Goal: Task Accomplishment & Management: Manage account settings

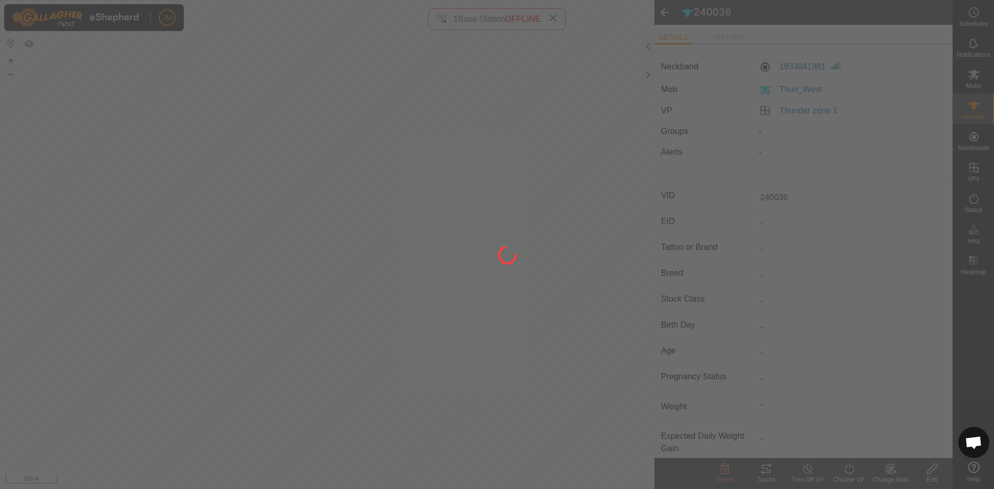
click at [647, 76] on div at bounding box center [497, 244] width 994 height 489
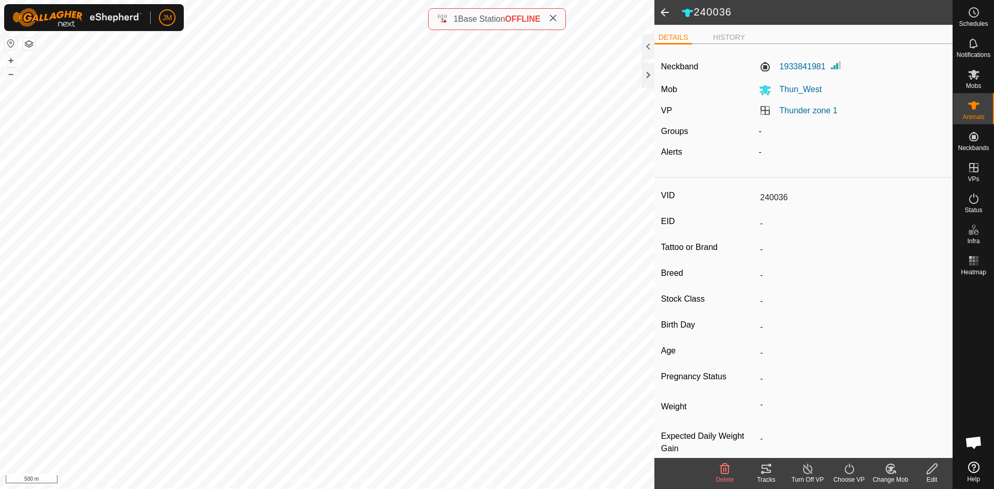
click at [555, 19] on icon at bounding box center [553, 18] width 8 height 8
click at [643, 83] on div at bounding box center [648, 75] width 12 height 25
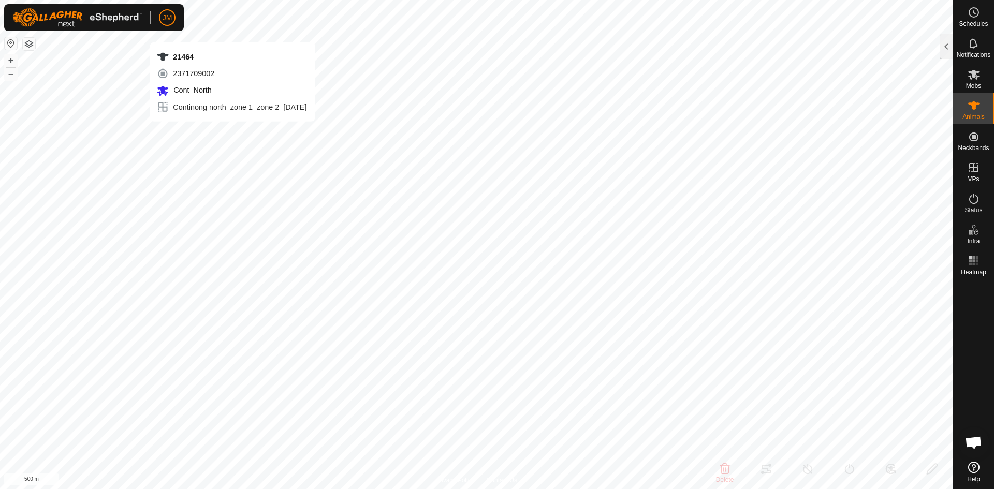
type input "21464"
type input "-"
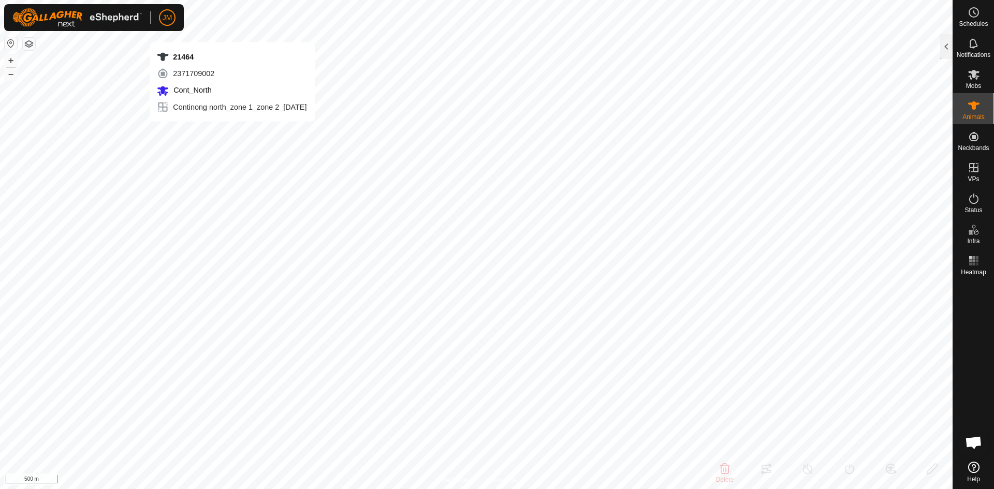
type input "-"
click at [13, 63] on button "+" at bounding box center [11, 60] width 12 height 12
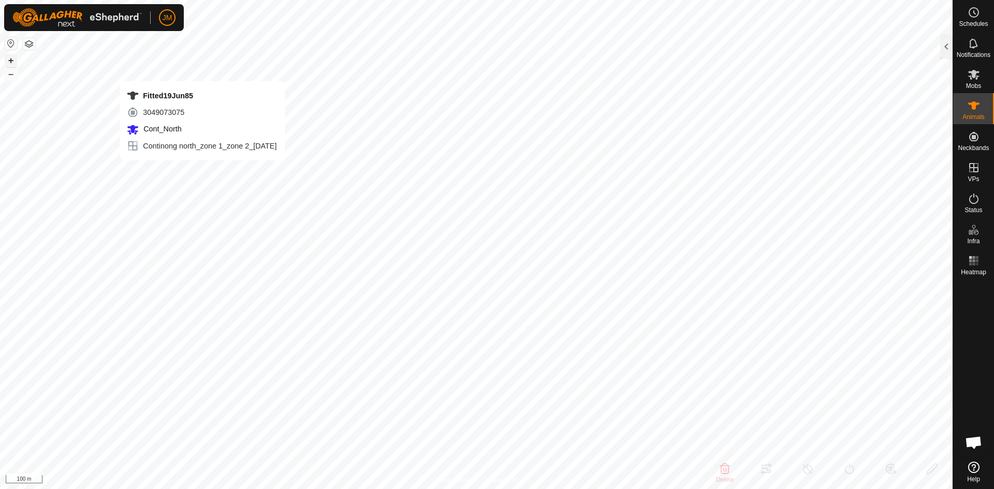
type input "Fitted19Jun85"
type input "-"
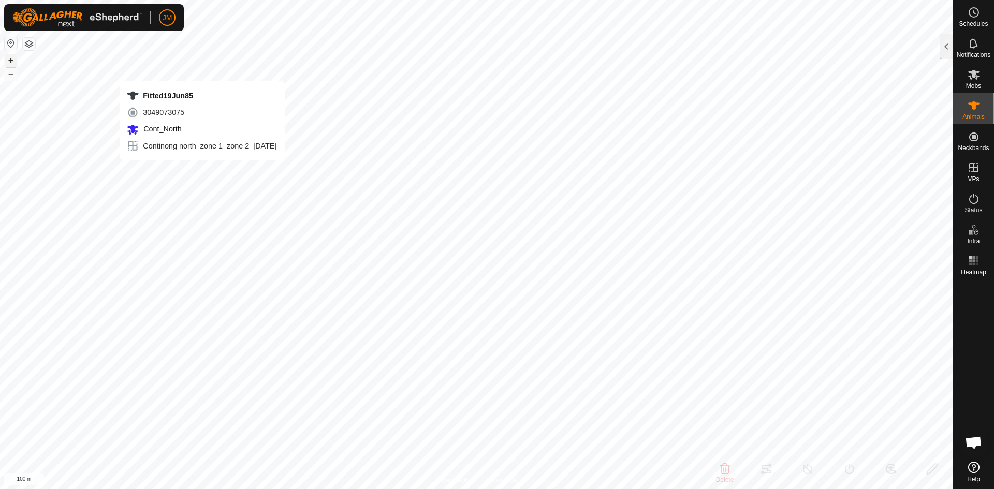
type input "-"
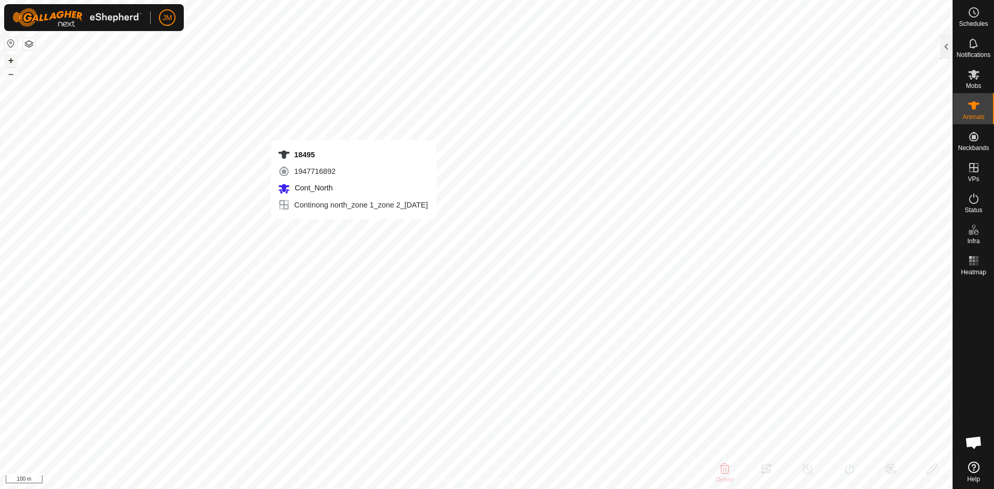
type input "18495"
type input "-"
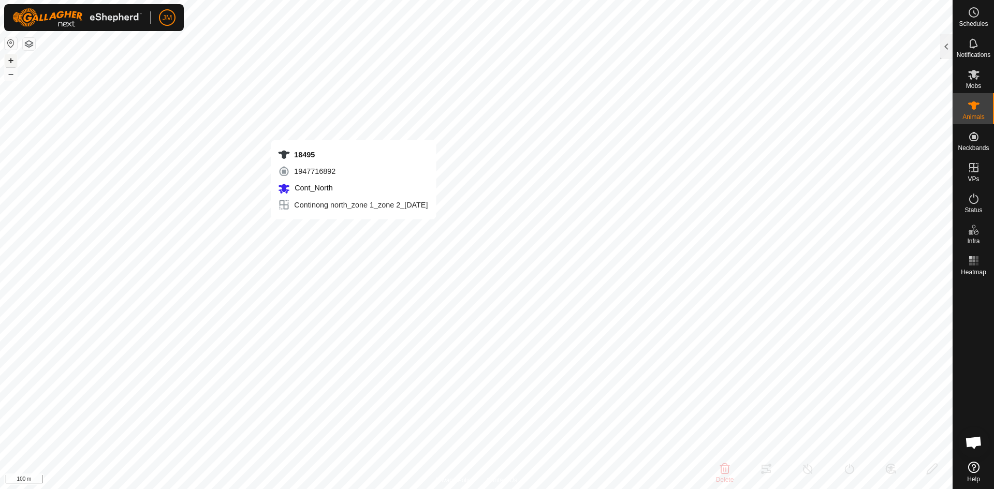
type input "-"
click at [943, 49] on div at bounding box center [946, 46] width 12 height 25
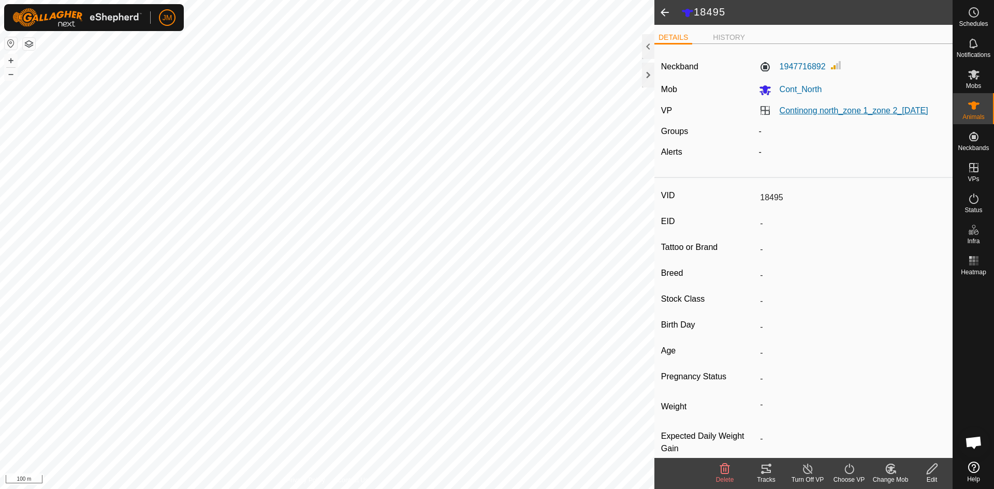
click at [821, 108] on link "Continong north_zone 1_zone 2_[DATE]" at bounding box center [854, 110] width 149 height 9
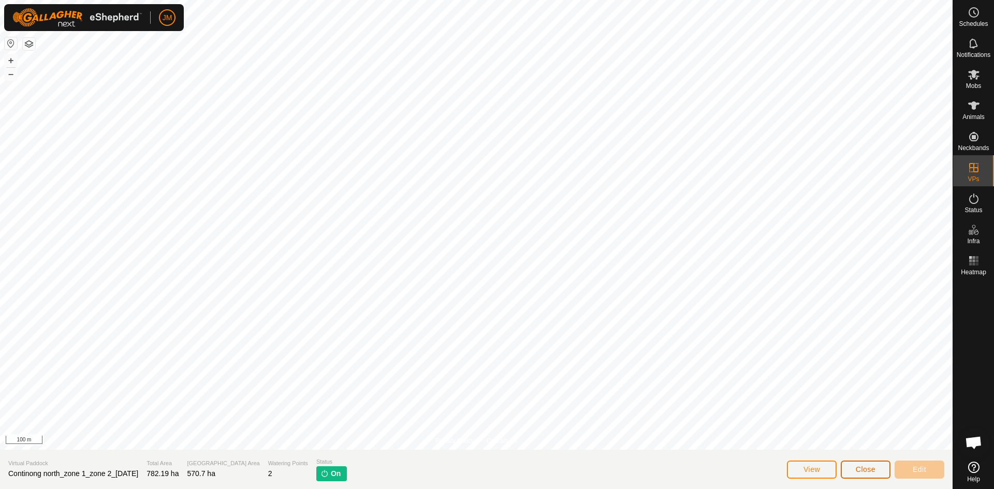
click at [864, 473] on span "Close" at bounding box center [866, 469] width 20 height 8
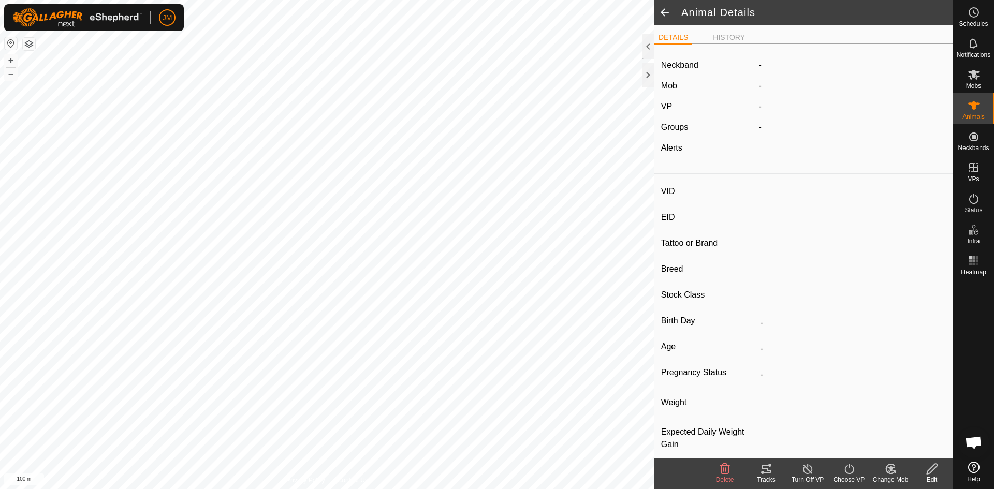
type input "18495"
type input "-"
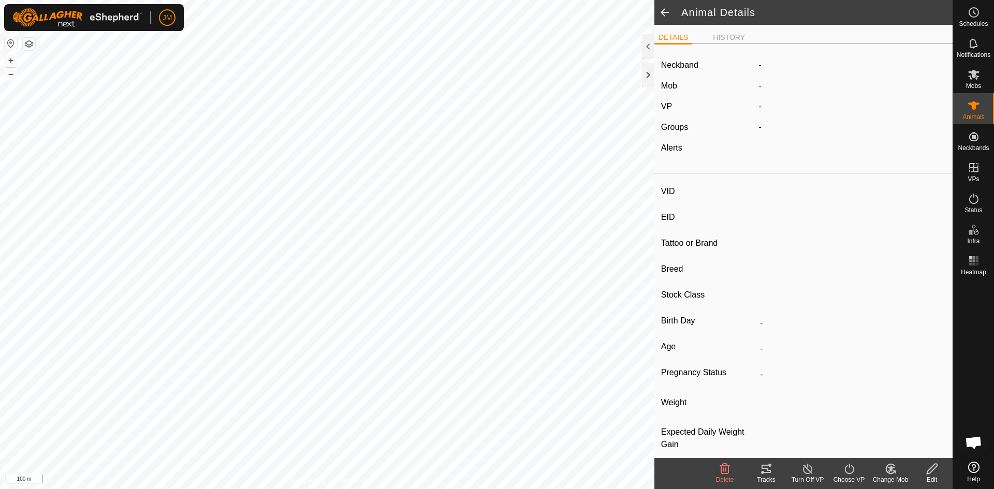
type input "-"
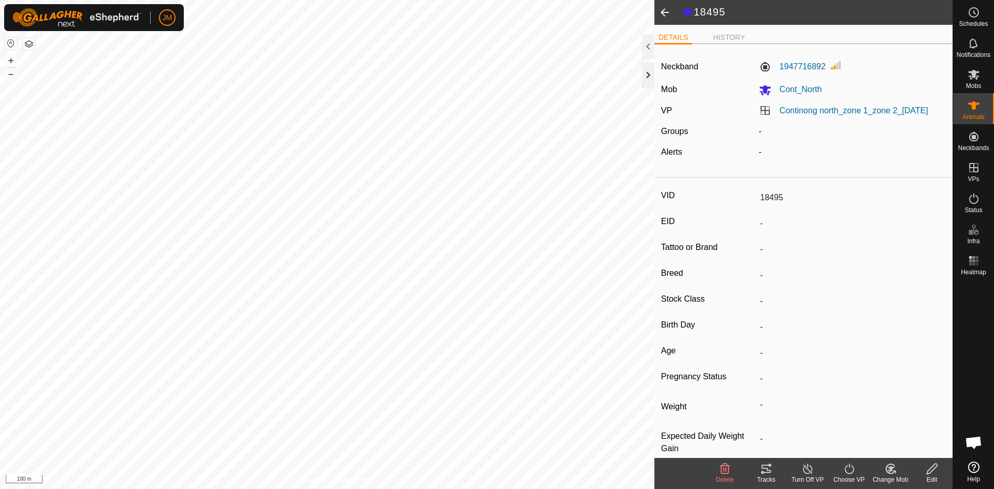
click at [647, 75] on div at bounding box center [648, 75] width 12 height 25
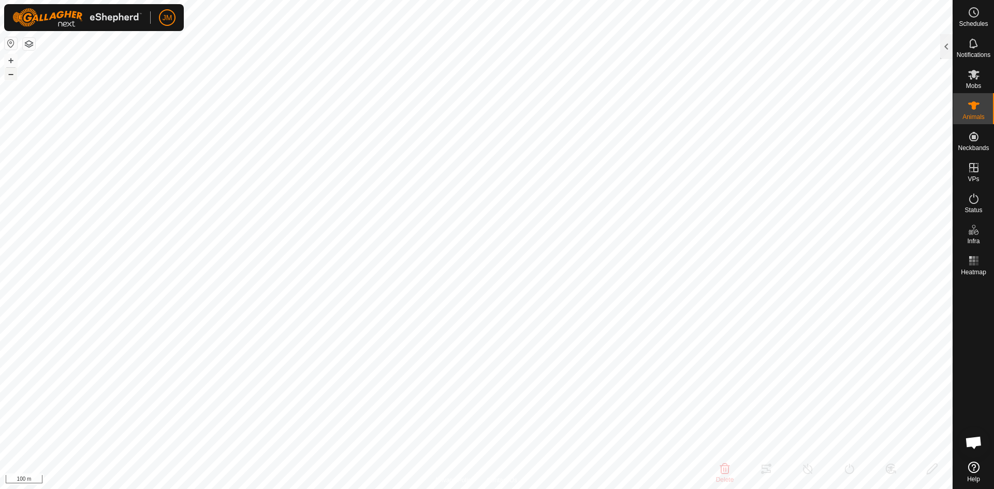
click at [11, 74] on button "–" at bounding box center [11, 74] width 12 height 12
